Goal: Find contact information: Find contact information

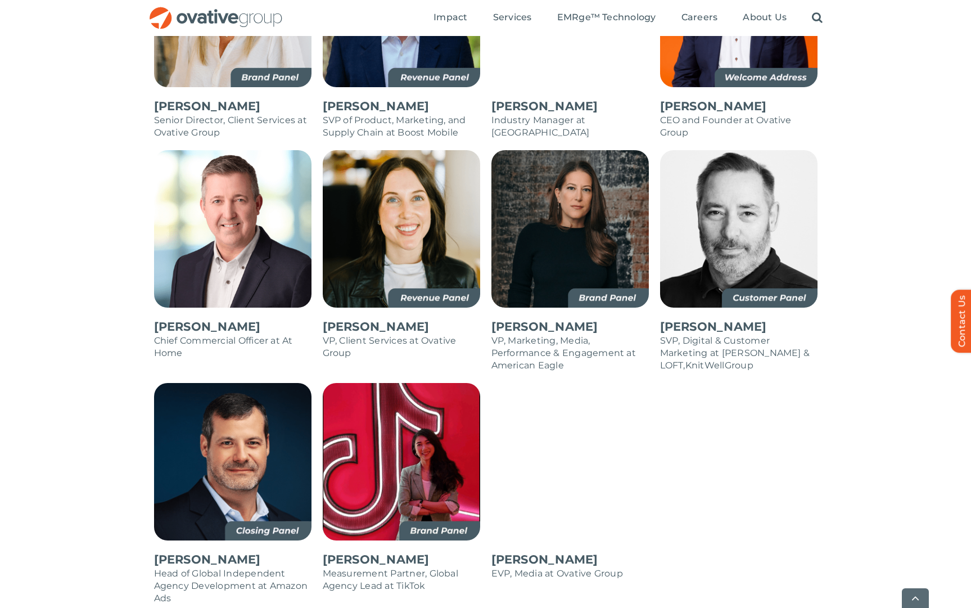
scroll to position [1123, 0]
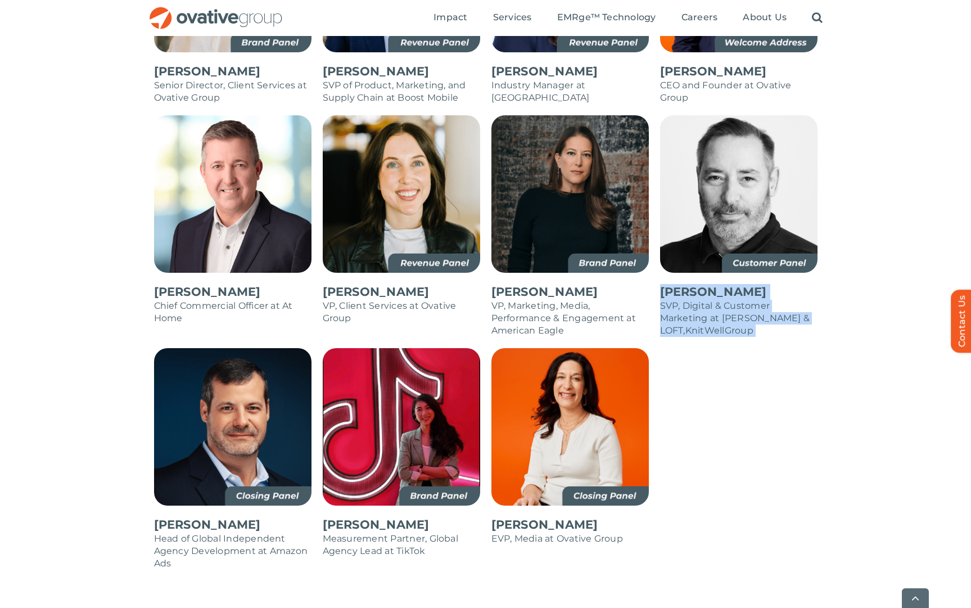
drag, startPoint x: 657, startPoint y: 267, endPoint x: 819, endPoint y: 309, distance: 167.3
click at [819, 309] on div "[PERSON_NAME] SVP, Digital & Customer Marketing at [PERSON_NAME] & [PERSON_NAME…" at bounding box center [738, 231] width 169 height 233
copy div "[PERSON_NAME] SVP, Digital & Customer Marketing at [PERSON_NAME] & LOFT , KnitW…"
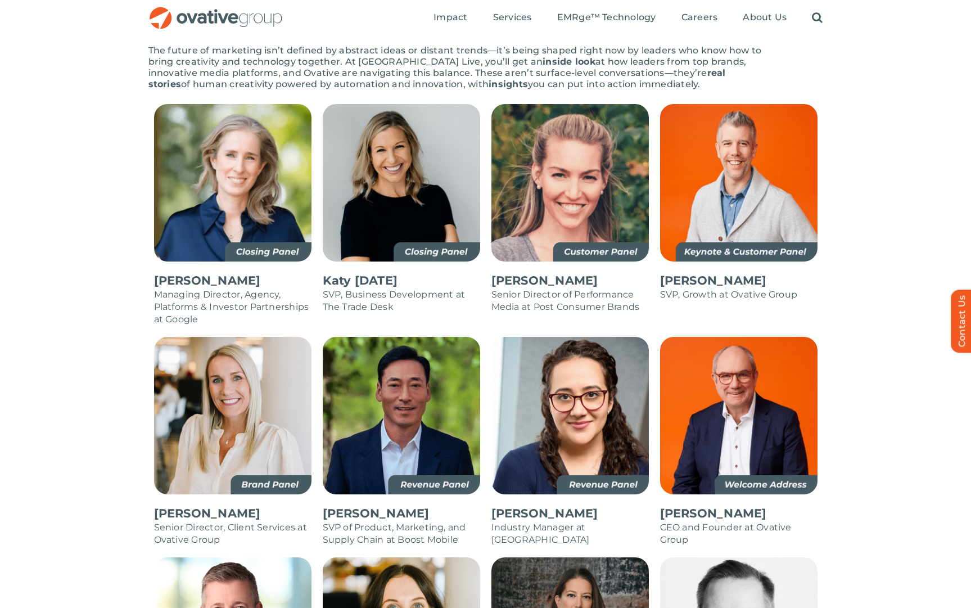
scroll to position [680, 0]
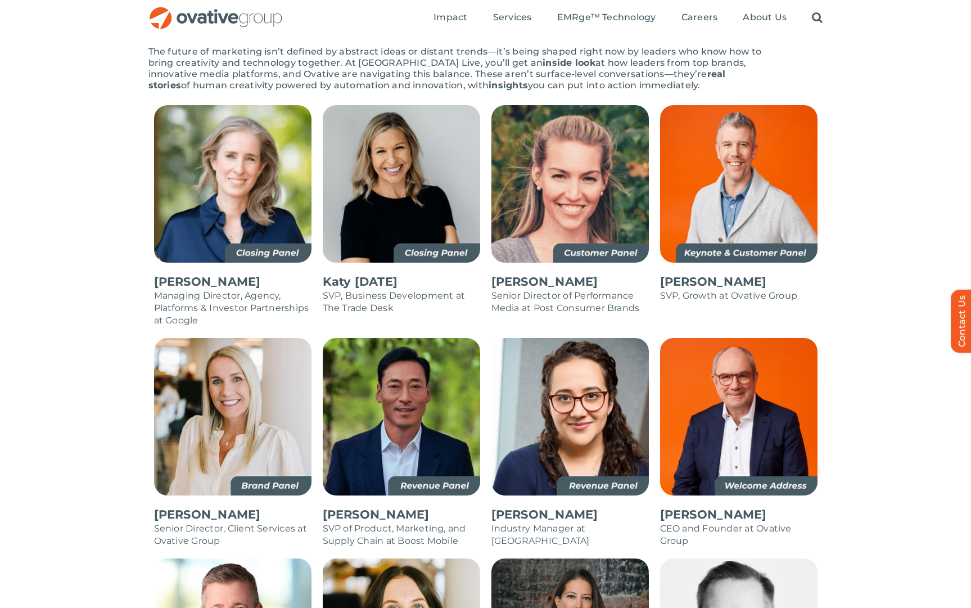
drag, startPoint x: 486, startPoint y: 258, endPoint x: 589, endPoint y: 261, distance: 102.9
click at [589, 261] on div "[PERSON_NAME] Senior Director of Performance Media at Post Consumer Brands" at bounding box center [570, 221] width 169 height 233
copy p "[PERSON_NAME]"
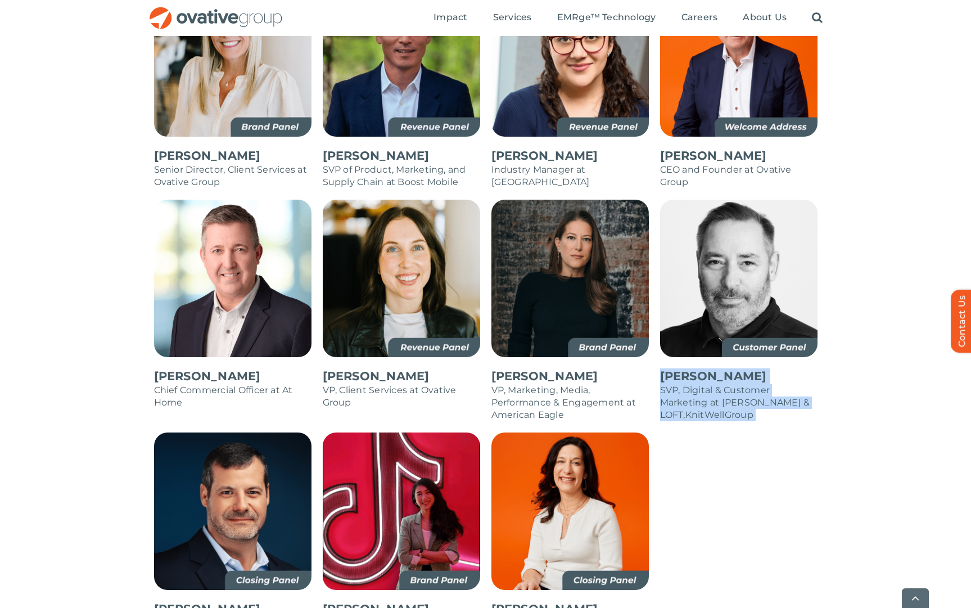
scroll to position [1053, 0]
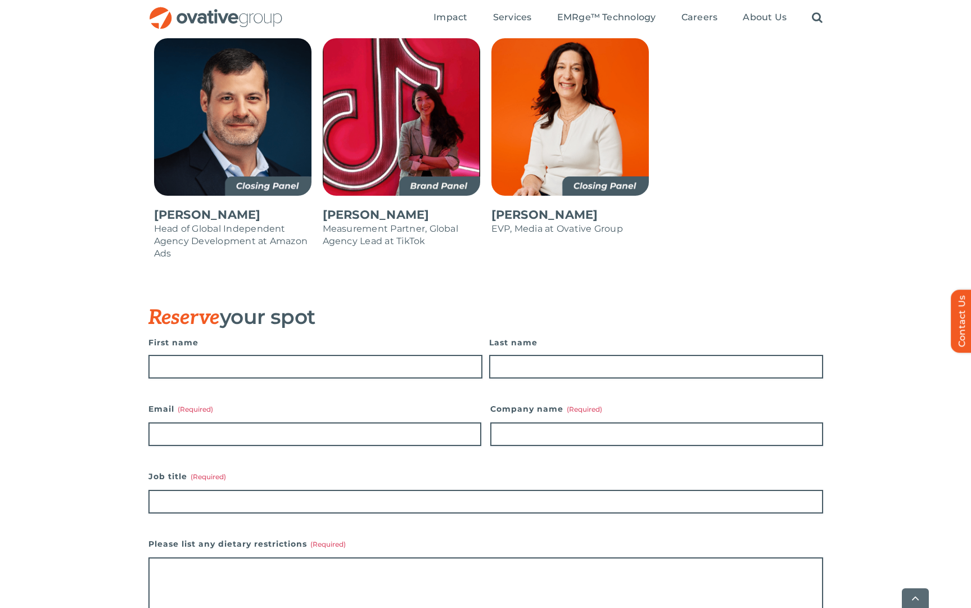
scroll to position [1435, 0]
